Goal: Complete application form: Complete application form

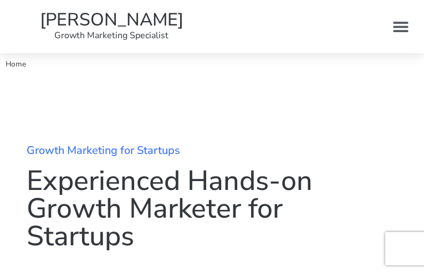
type input "GwXThjlYaIETLtxh"
type input "[EMAIL_ADDRESS][DOMAIN_NAME]"
type input "kmNwXEWKkA"
checkbox input "true"
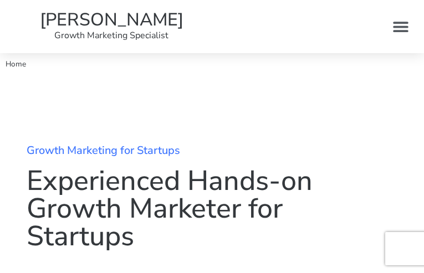
checkbox input "true"
checkbox input "false"
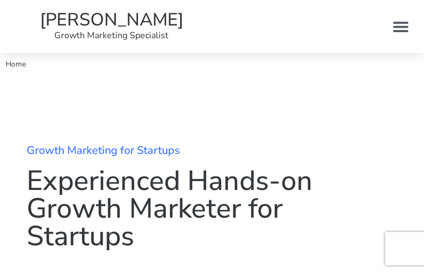
checkbox input "true"
checkbox input "false"
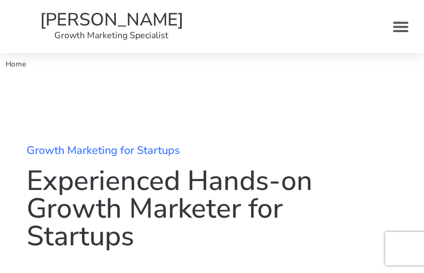
checkbox input "false"
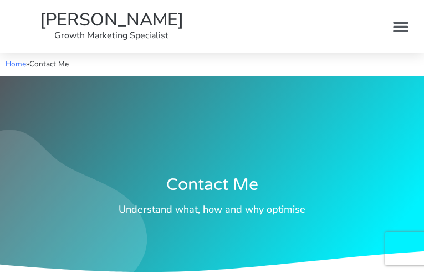
type input "QhrJYmCNthM"
type input "[EMAIL_ADDRESS][DOMAIN_NAME]"
type input "tiKVNNsOSwqcH"
type input "UnvlreKjNCOoEY"
type input "LATNSigr"
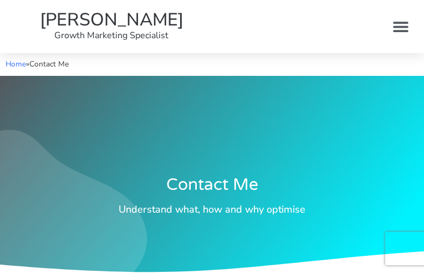
checkbox input "false"
type input "VJIbwjCbTer"
type input "[EMAIL_ADDRESS][DOMAIN_NAME]"
type input "VkkUACHC"
checkbox input "true"
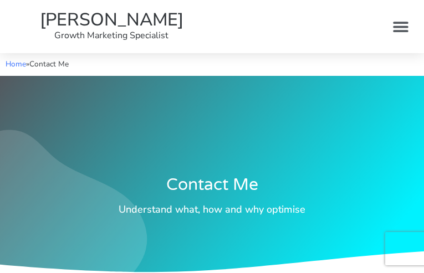
checkbox input "true"
checkbox input "false"
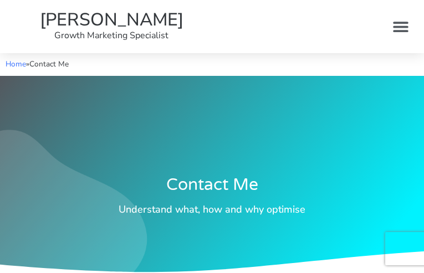
checkbox input "false"
